Goal: Check status

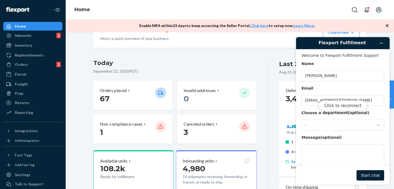
click at [374, 175] on div "Click to reconnect" at bounding box center [343, 111] width 94 height 148
click at [366, 172] on div "Click to reconnect" at bounding box center [343, 111] width 94 height 148
click at [338, 110] on button "Click to reconnect" at bounding box center [343, 106] width 48 height 10
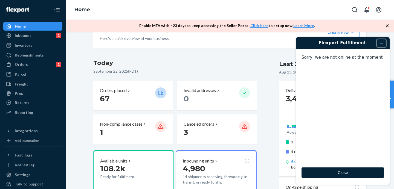
click at [381, 44] on icon "Minimize widget" at bounding box center [382, 43] width 4 height 4
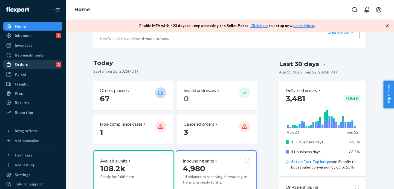
click at [52, 67] on div "Orders 1" at bounding box center [33, 65] width 58 height 8
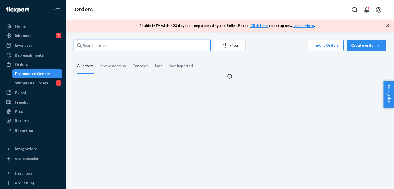
click at [101, 46] on input "text" at bounding box center [142, 45] width 137 height 11
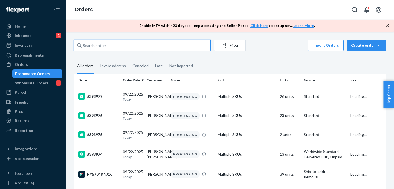
paste input "#RJZIWKWUSGG"
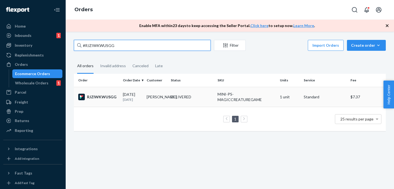
type input "#RJZIWKWUSGG"
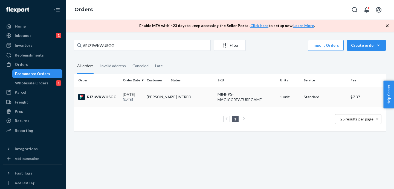
click at [148, 105] on td "[PERSON_NAME]" at bounding box center [157, 97] width 24 height 20
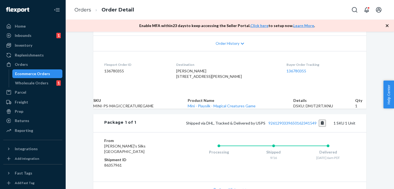
scroll to position [186, 0]
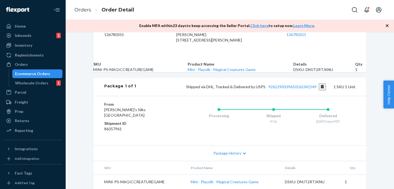
click at [309, 118] on div "Delivered [DATE] 6am PDT" at bounding box center [328, 115] width 55 height 22
click at [307, 85] on link "9261290339650162341549" at bounding box center [293, 87] width 48 height 5
